Goal: Use online tool/utility: Utilize a website feature to perform a specific function

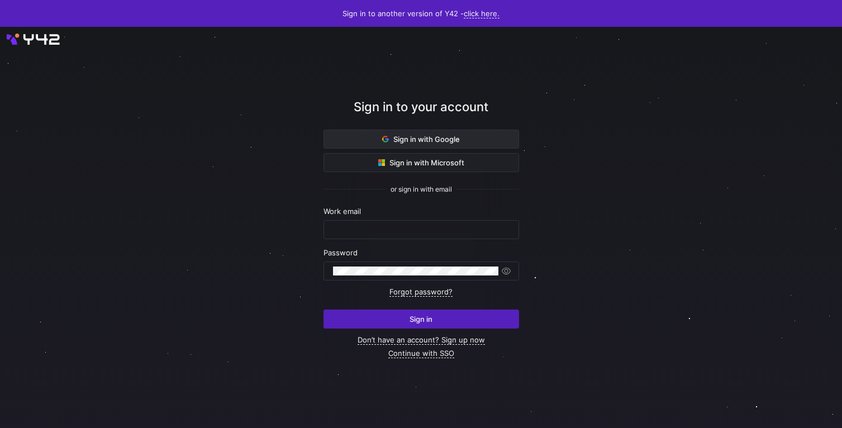
click at [424, 135] on span "Sign in with Google" at bounding box center [421, 139] width 78 height 9
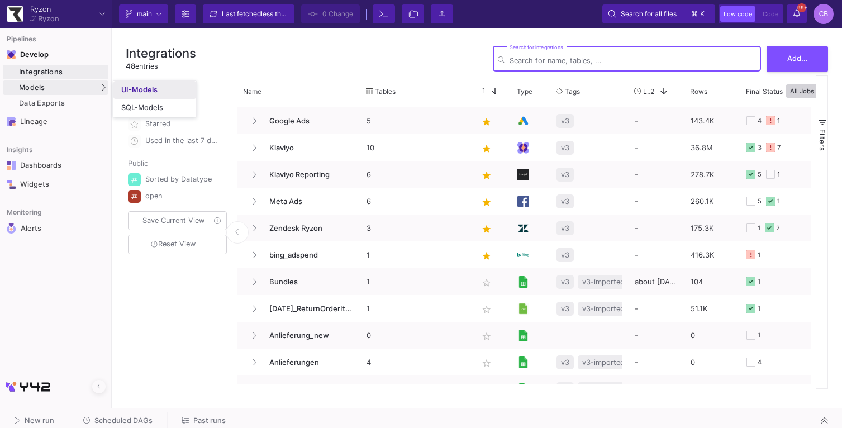
click at [155, 96] on link "UI-Models" at bounding box center [154, 90] width 83 height 18
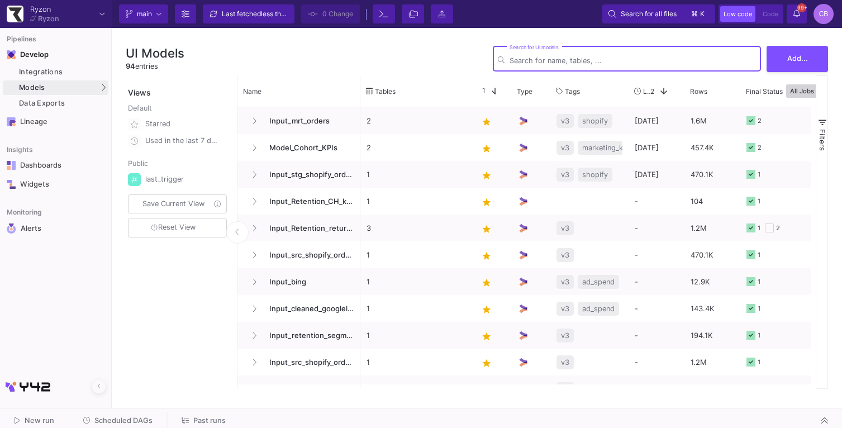
click at [529, 59] on input "Search for UI models" at bounding box center [633, 60] width 247 height 8
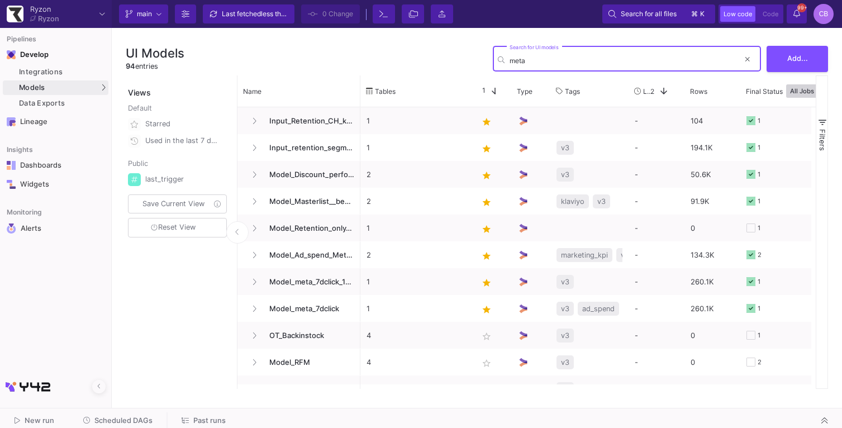
type input "meta"
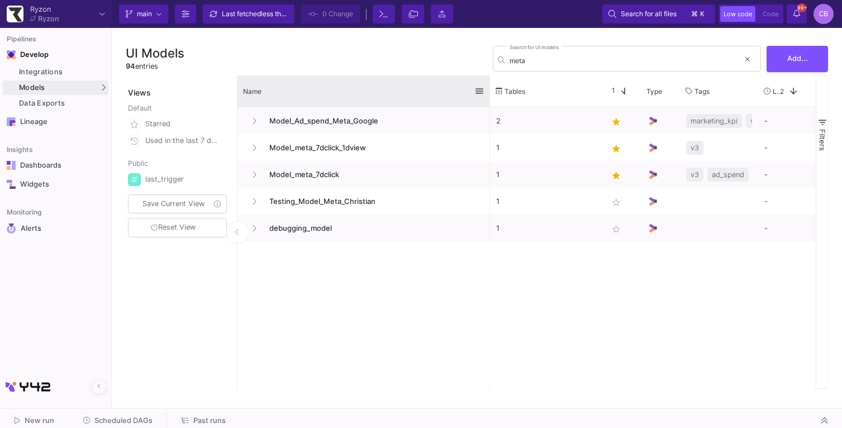
drag, startPoint x: 359, startPoint y: 94, endPoint x: 489, endPoint y: 97, distance: 129.7
click at [489, 97] on div at bounding box center [490, 90] width 4 height 31
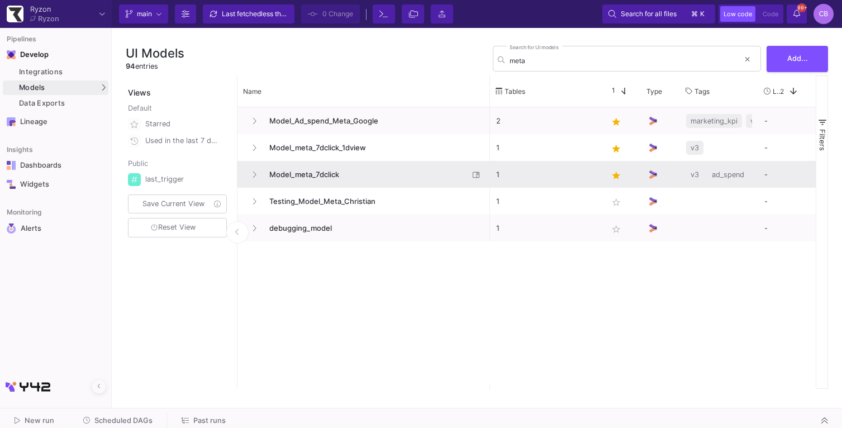
click at [399, 185] on span "Model_meta_7dclick" at bounding box center [366, 175] width 206 height 26
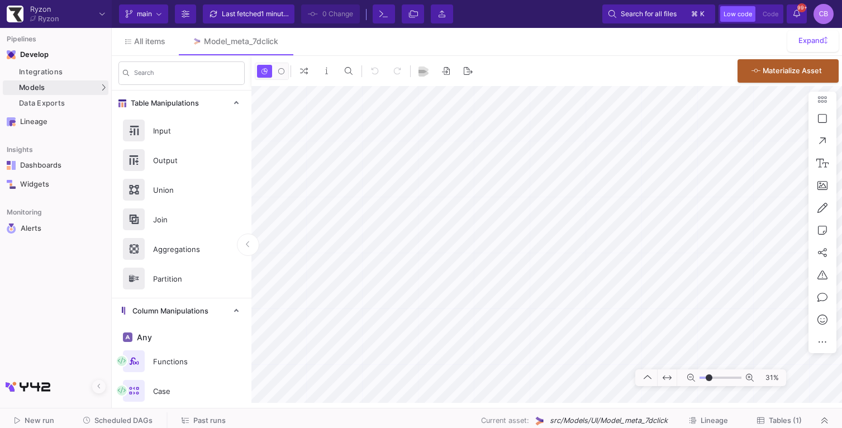
type input "-3"
click at [774, 421] on span "Tables (1)" at bounding box center [785, 420] width 33 height 8
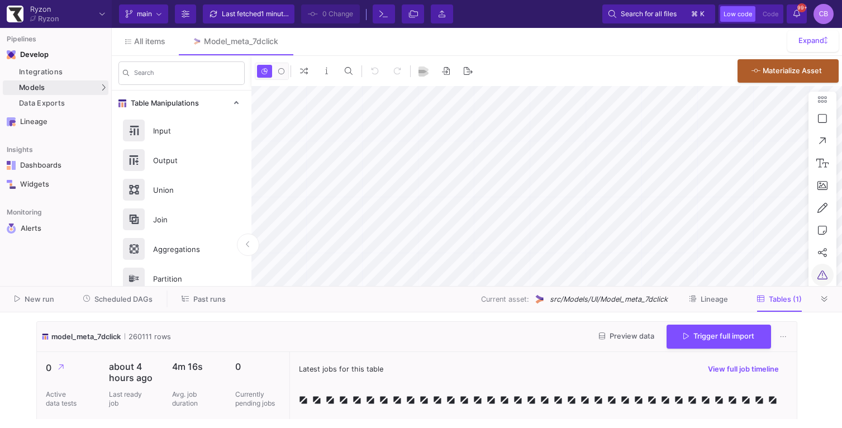
drag, startPoint x: 824, startPoint y: 92, endPoint x: 823, endPoint y: 276, distance: 184.5
click at [839, 287] on div at bounding box center [421, 286] width 842 height 1
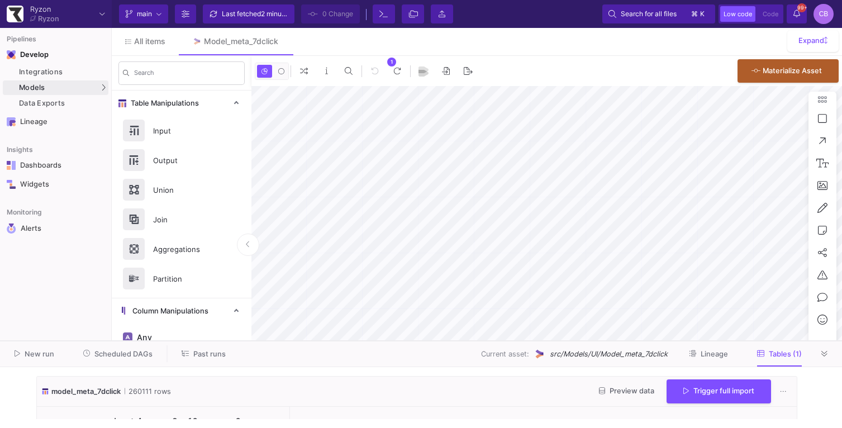
drag, startPoint x: 421, startPoint y: 290, endPoint x: 434, endPoint y: 341, distance: 53.0
click at [434, 341] on div at bounding box center [421, 341] width 842 height 1
type input "0"
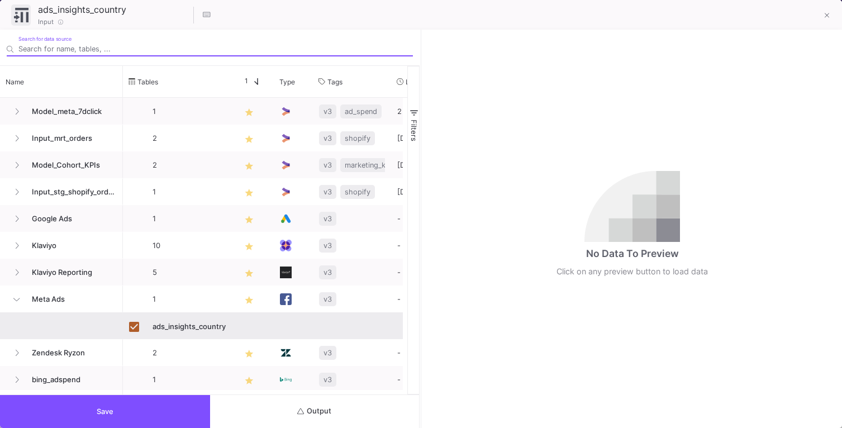
click at [319, 414] on span "Output" at bounding box center [314, 411] width 34 height 8
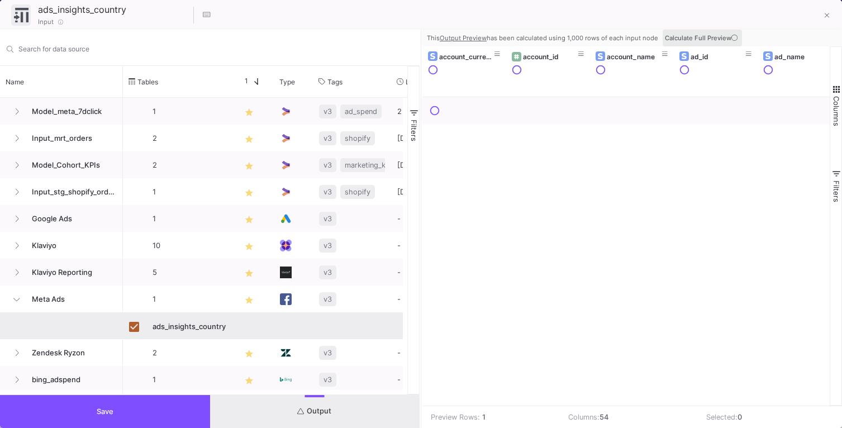
click at [707, 35] on span "Calculate Full Preview" at bounding box center [702, 38] width 75 height 8
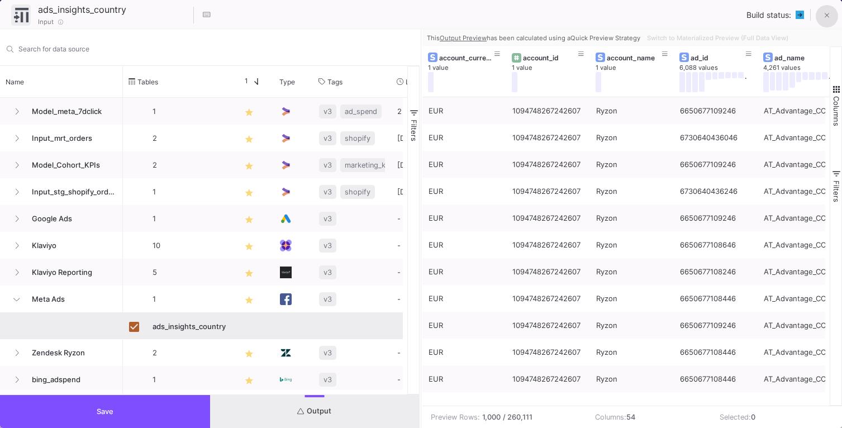
click at [825, 14] on icon at bounding box center [827, 16] width 5 height 8
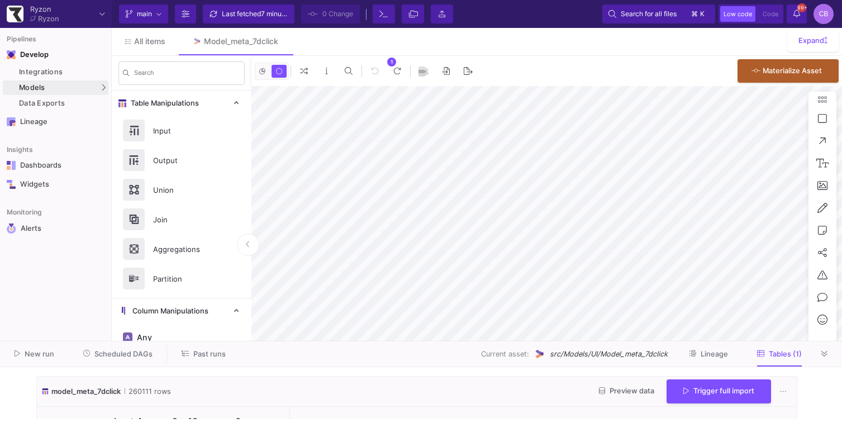
type input "-35"
